Goal: Obtain resource: Obtain resource

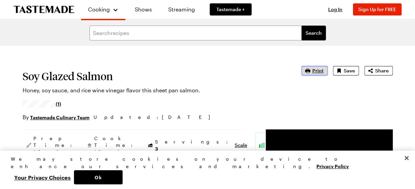
click at [318, 69] on span "Print" at bounding box center [317, 71] width 11 height 7
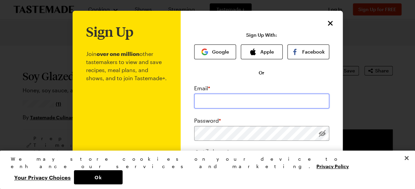
click at [267, 103] on input "email" at bounding box center [261, 101] width 135 height 15
click at [329, 70] on div "Sign Up With: Google Apple Facebook Or Email * Password * >7 characters 1 lower…" at bounding box center [261, 163] width 135 height 263
click at [330, 23] on icon "Close" at bounding box center [330, 23] width 5 height 5
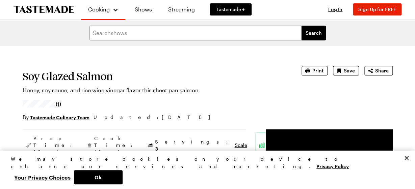
click at [267, 79] on h1 "Soy Glazed Salmon" at bounding box center [153, 76] width 260 height 12
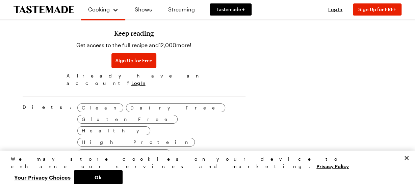
scroll to position [386, 0]
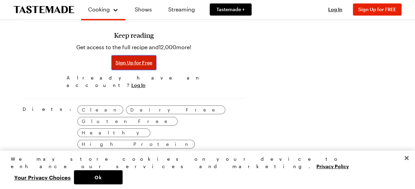
click at [115, 62] on span "Sign Up for Free" at bounding box center [133, 62] width 37 height 7
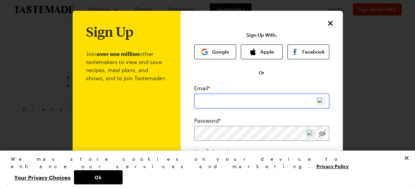
click at [223, 103] on input "email" at bounding box center [261, 101] width 135 height 15
type input "[EMAIL_ADDRESS][DOMAIN_NAME]"
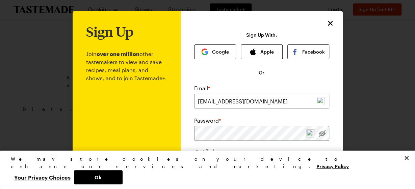
click at [185, 120] on div "Sign Up Join over one million other tastemakers to view and save recipes, meal …" at bounding box center [262, 161] width 162 height 300
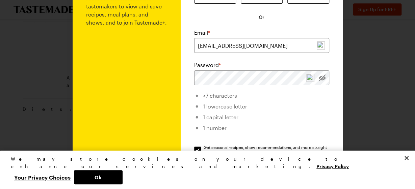
scroll to position [59, 0]
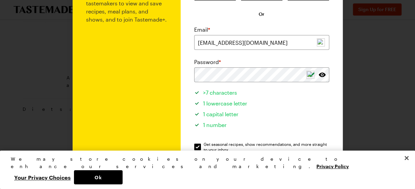
click at [273, 104] on li "1 lowercase letter" at bounding box center [261, 102] width 135 height 11
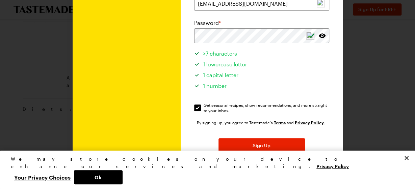
scroll to position [117, 0]
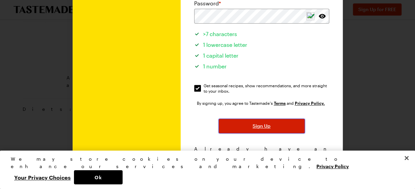
click at [260, 127] on span "Sign Up" at bounding box center [262, 126] width 18 height 7
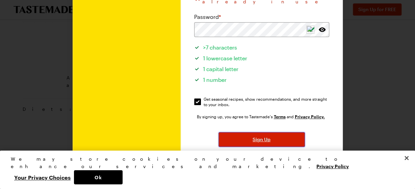
click at [258, 136] on span "Sign Up" at bounding box center [262, 139] width 18 height 7
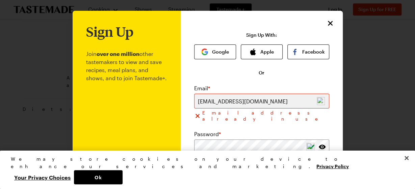
scroll to position [0, 0]
click at [334, 24] on icon "Close" at bounding box center [330, 23] width 8 height 8
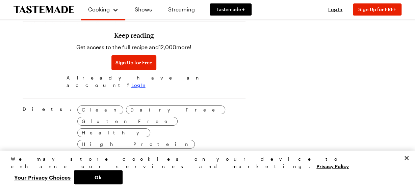
click at [141, 82] on span "Log In" at bounding box center [138, 85] width 14 height 7
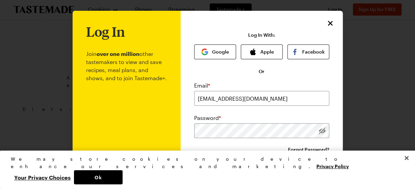
click at [245, 152] on div "Forgot Password?" at bounding box center [261, 150] width 135 height 7
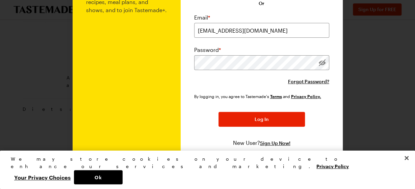
scroll to position [70, 0]
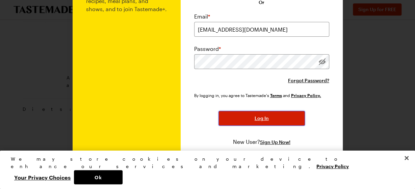
click at [264, 116] on span "Log In" at bounding box center [262, 118] width 14 height 7
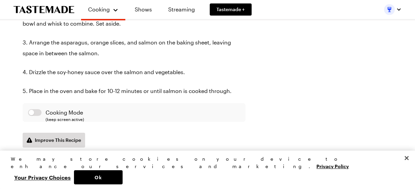
type textarea "x"
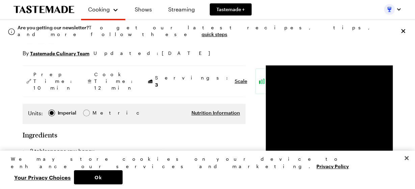
scroll to position [0, 0]
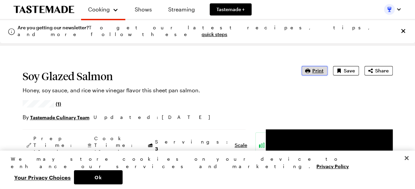
click at [317, 75] on button "Print" at bounding box center [314, 70] width 26 height 9
